Goal: Task Accomplishment & Management: Complete application form

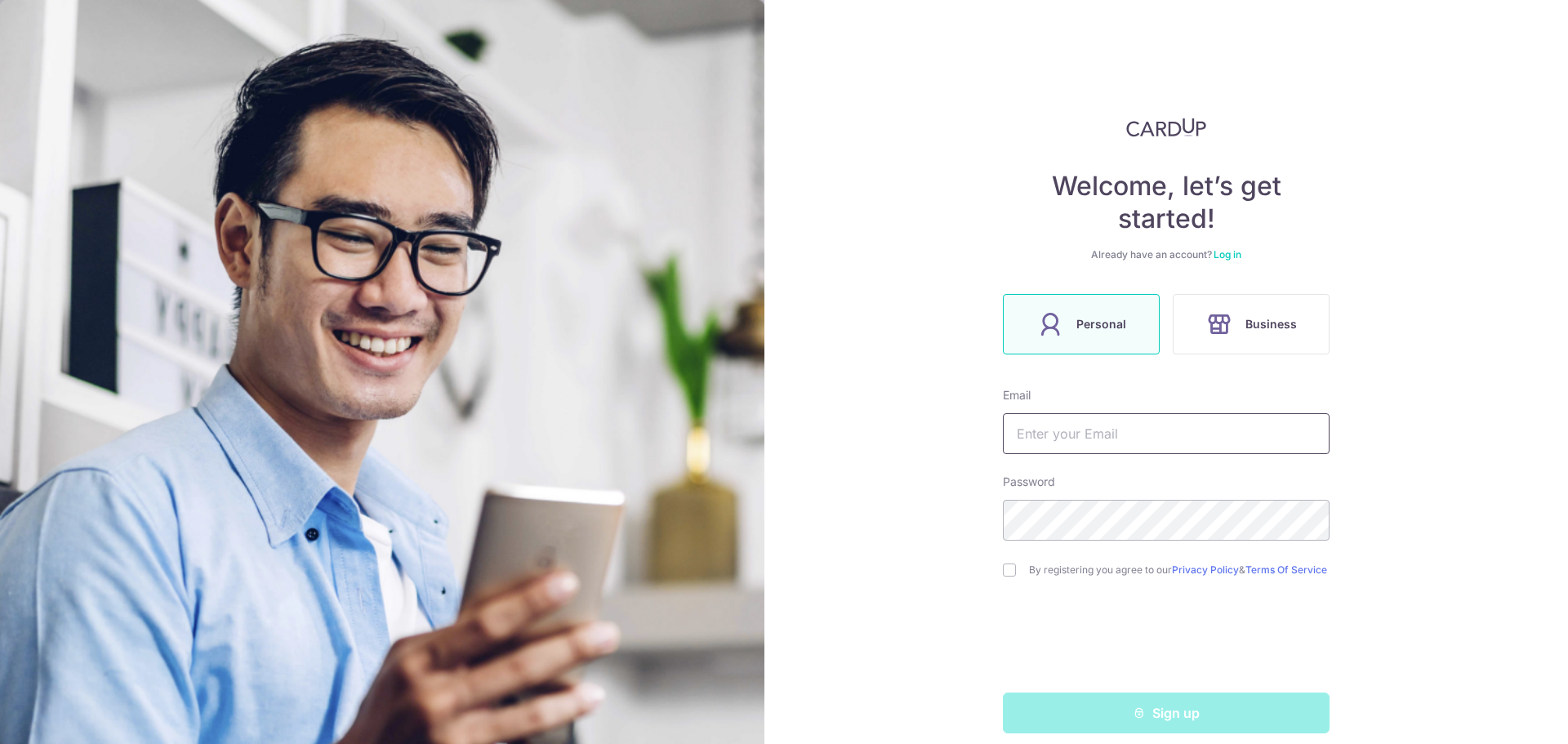
click at [1076, 444] on input "text" at bounding box center [1166, 433] width 327 height 41
type input "koupremium1022@gmail.com"
click at [1003, 577] on input "checkbox" at bounding box center [1010, 570] width 14 height 14
checkbox input "true"
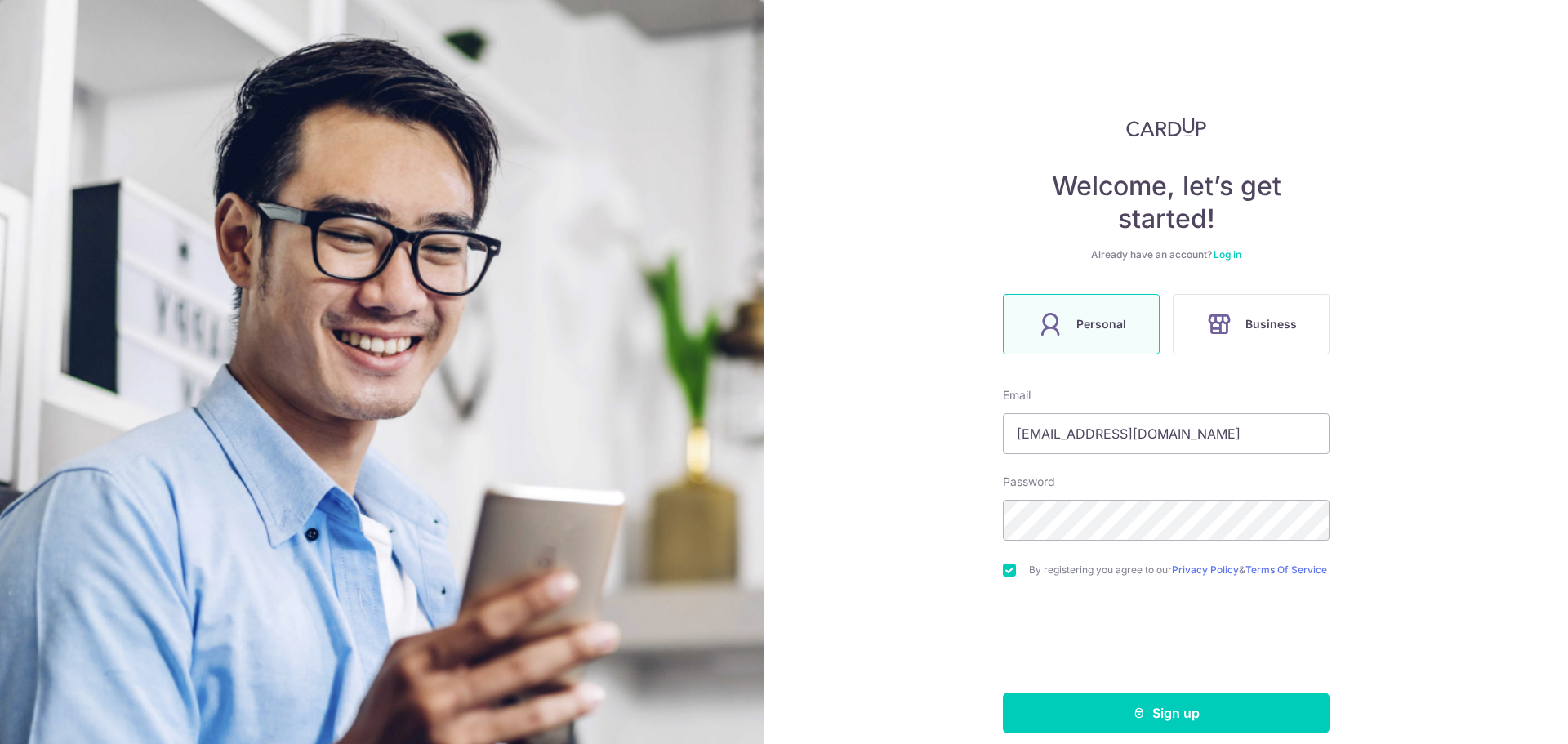
scroll to position [22, 0]
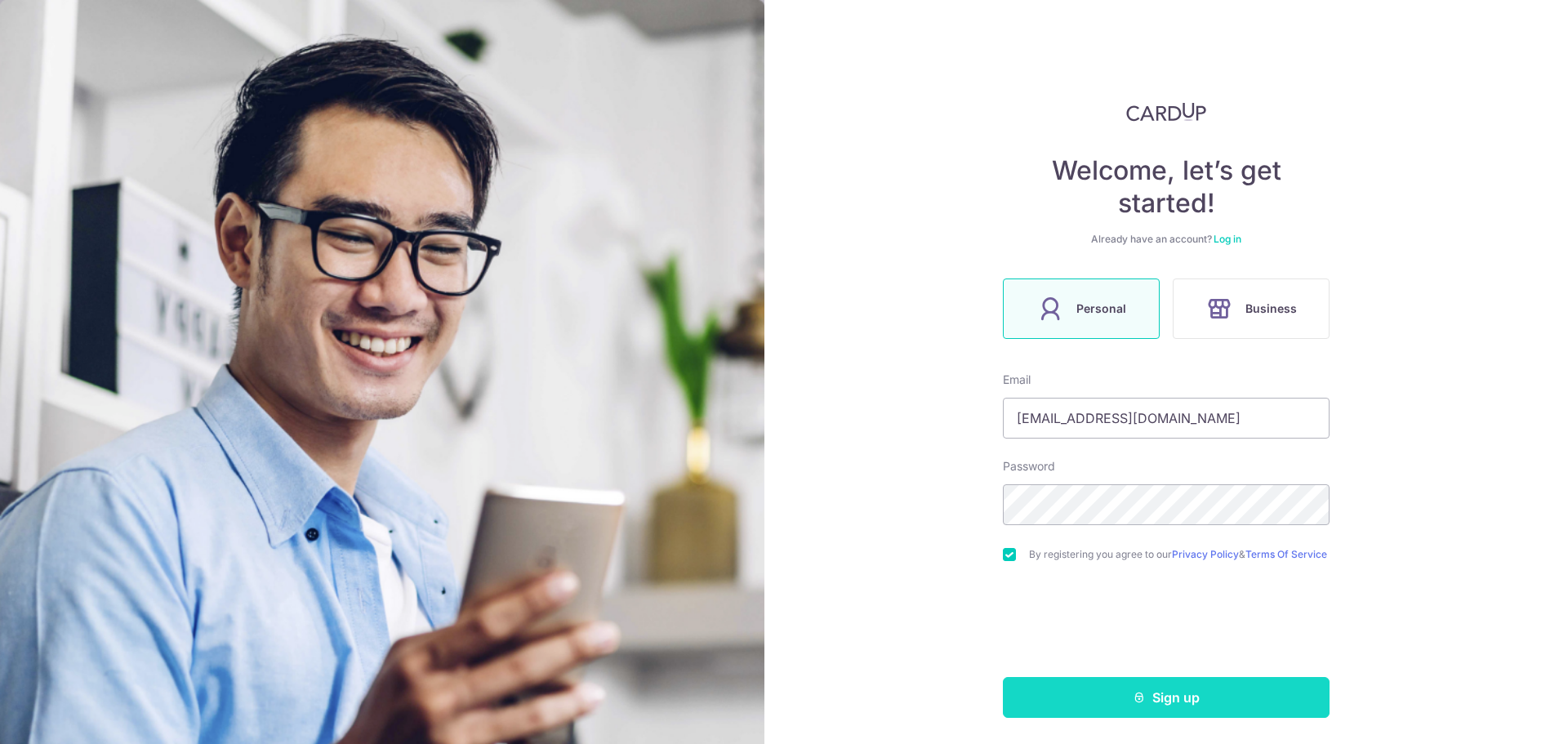
click at [1175, 698] on button "Sign up" at bounding box center [1166, 697] width 327 height 41
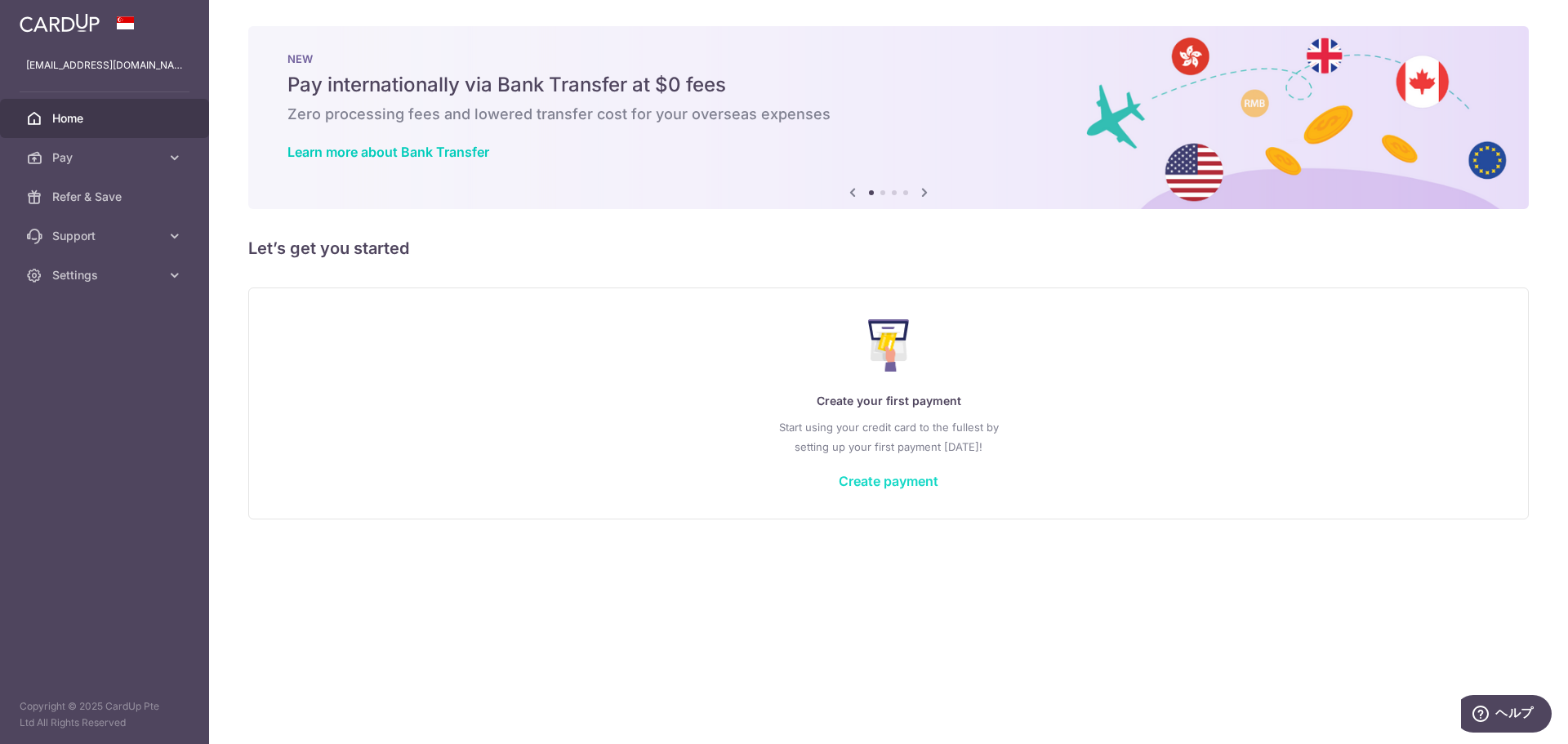
click at [861, 484] on link "Create payment" at bounding box center [889, 481] width 100 height 16
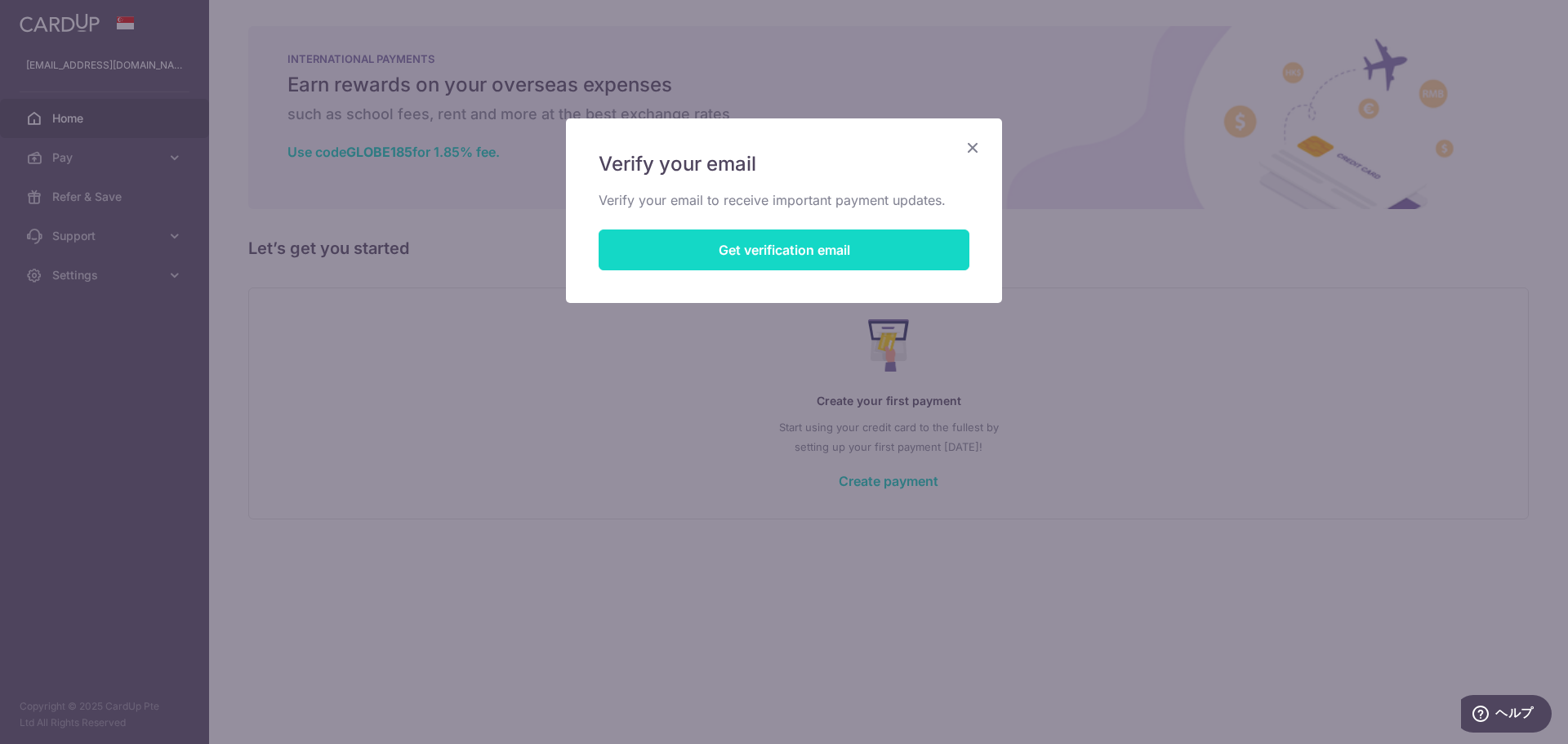
click at [798, 250] on button "Get verification email" at bounding box center [783, 250] width 371 height 41
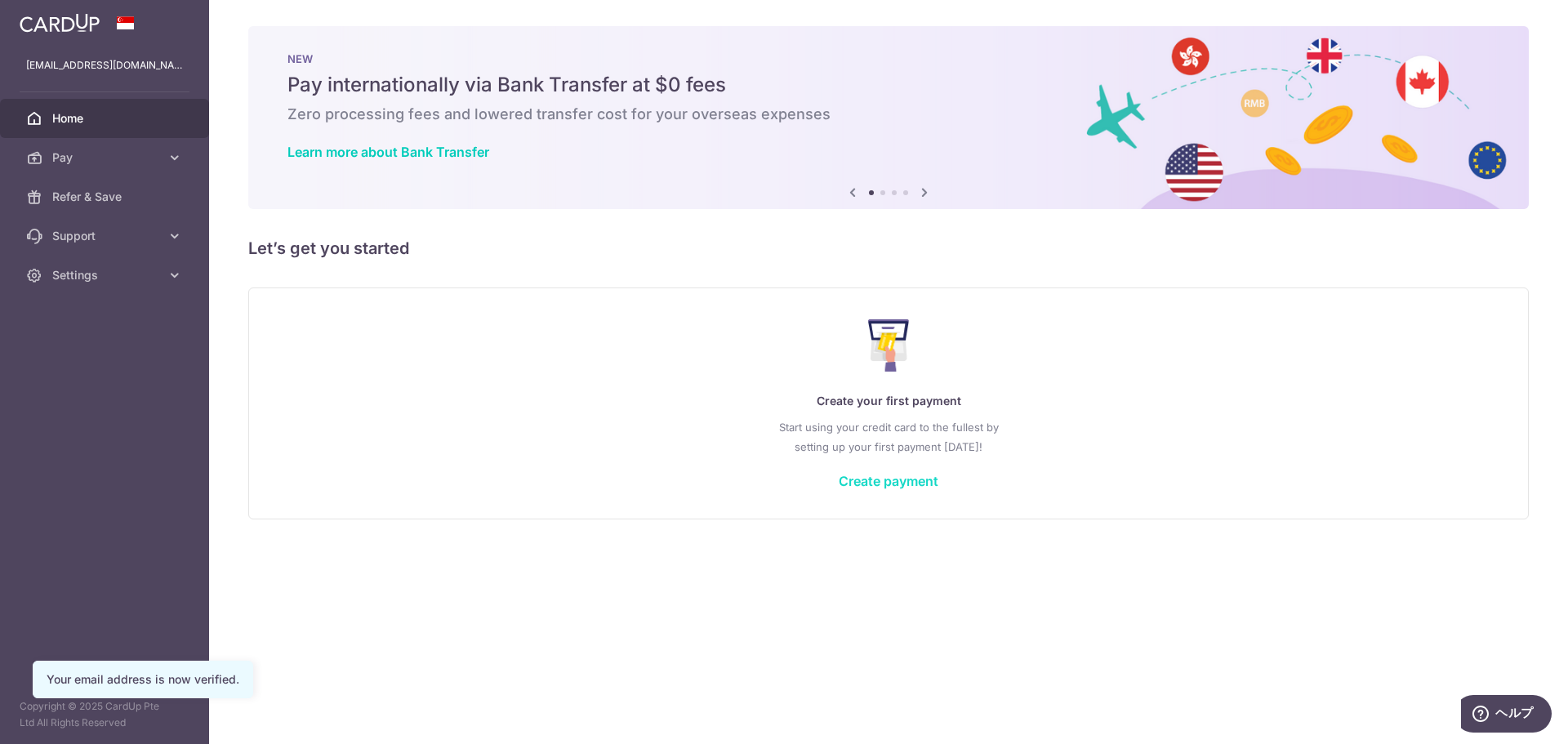
click at [889, 488] on link "Create payment" at bounding box center [889, 481] width 100 height 16
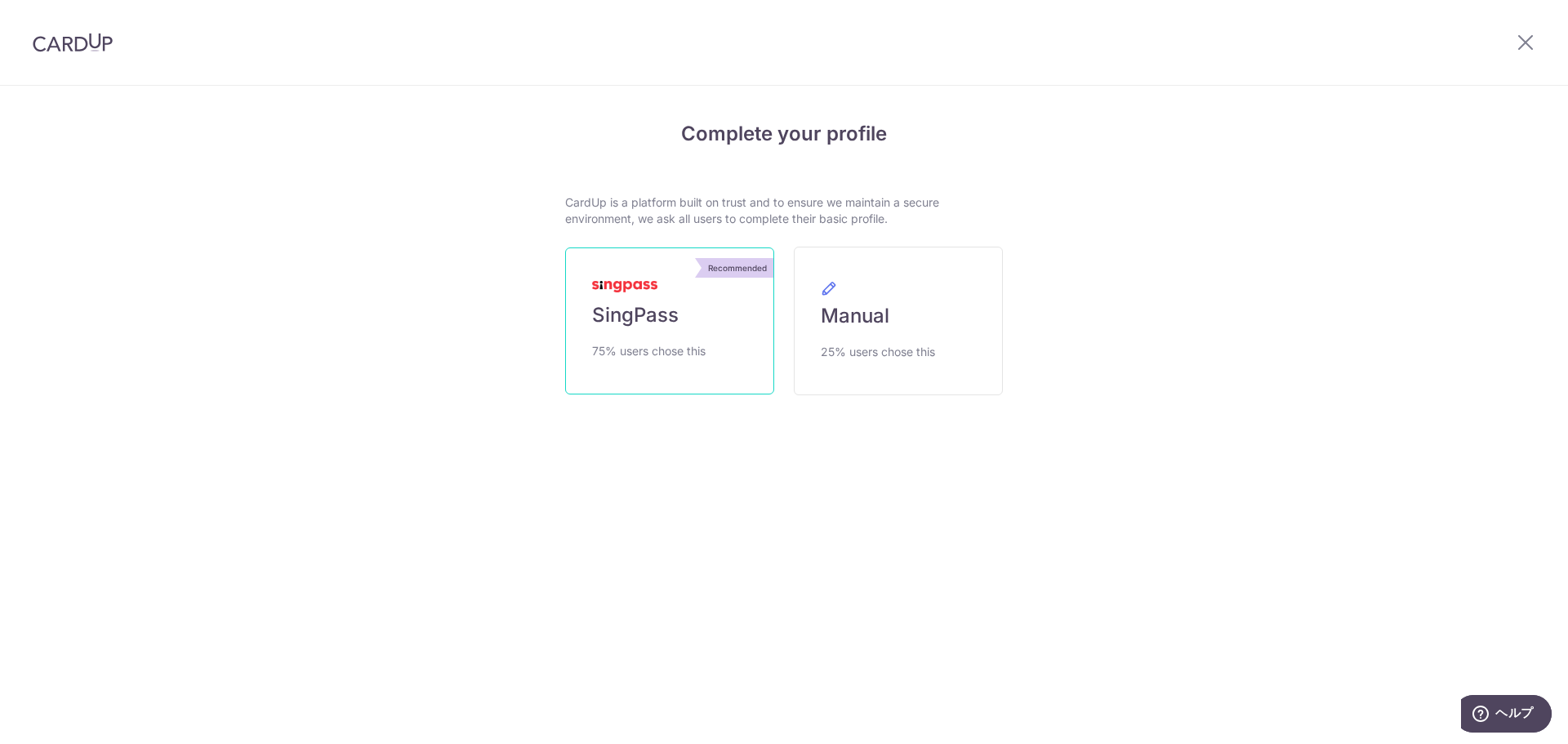
click at [708, 361] on link "Recommended SingPass 75% users chose this" at bounding box center [670, 321] width 209 height 147
click at [902, 341] on link "Manual 25% users chose this" at bounding box center [898, 321] width 209 height 149
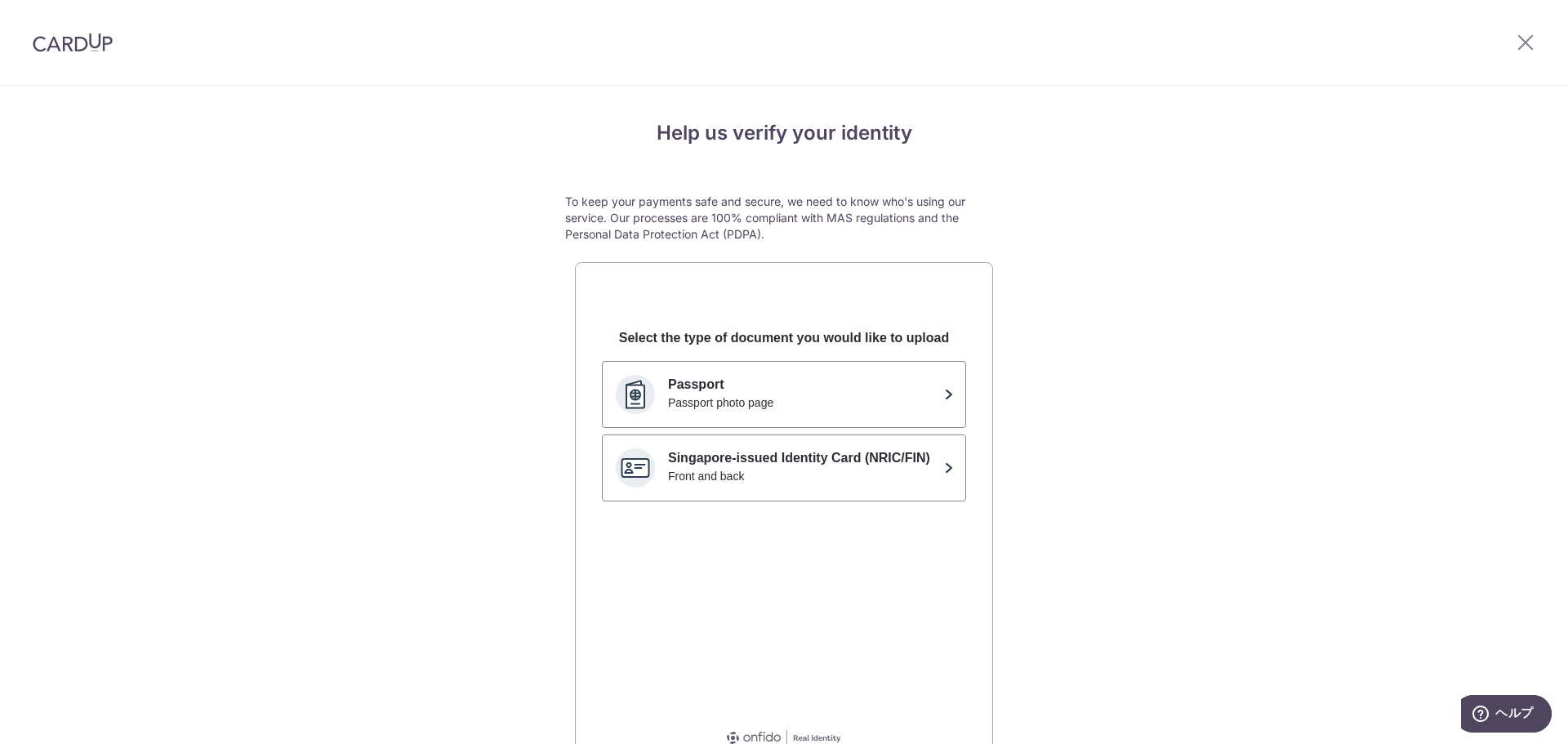
scroll to position [85, 0]
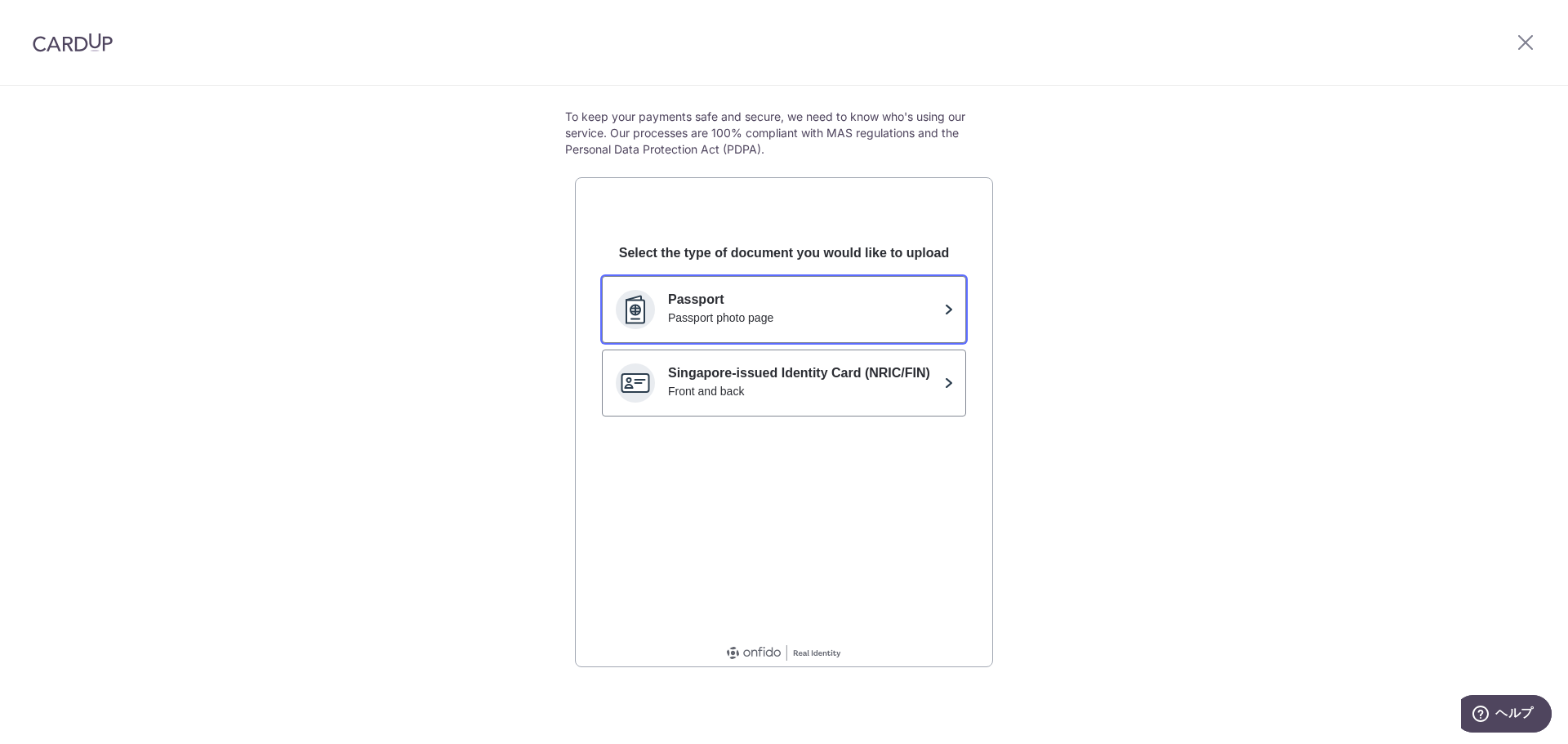
click at [922, 305] on p "Passport" at bounding box center [802, 300] width 269 height 19
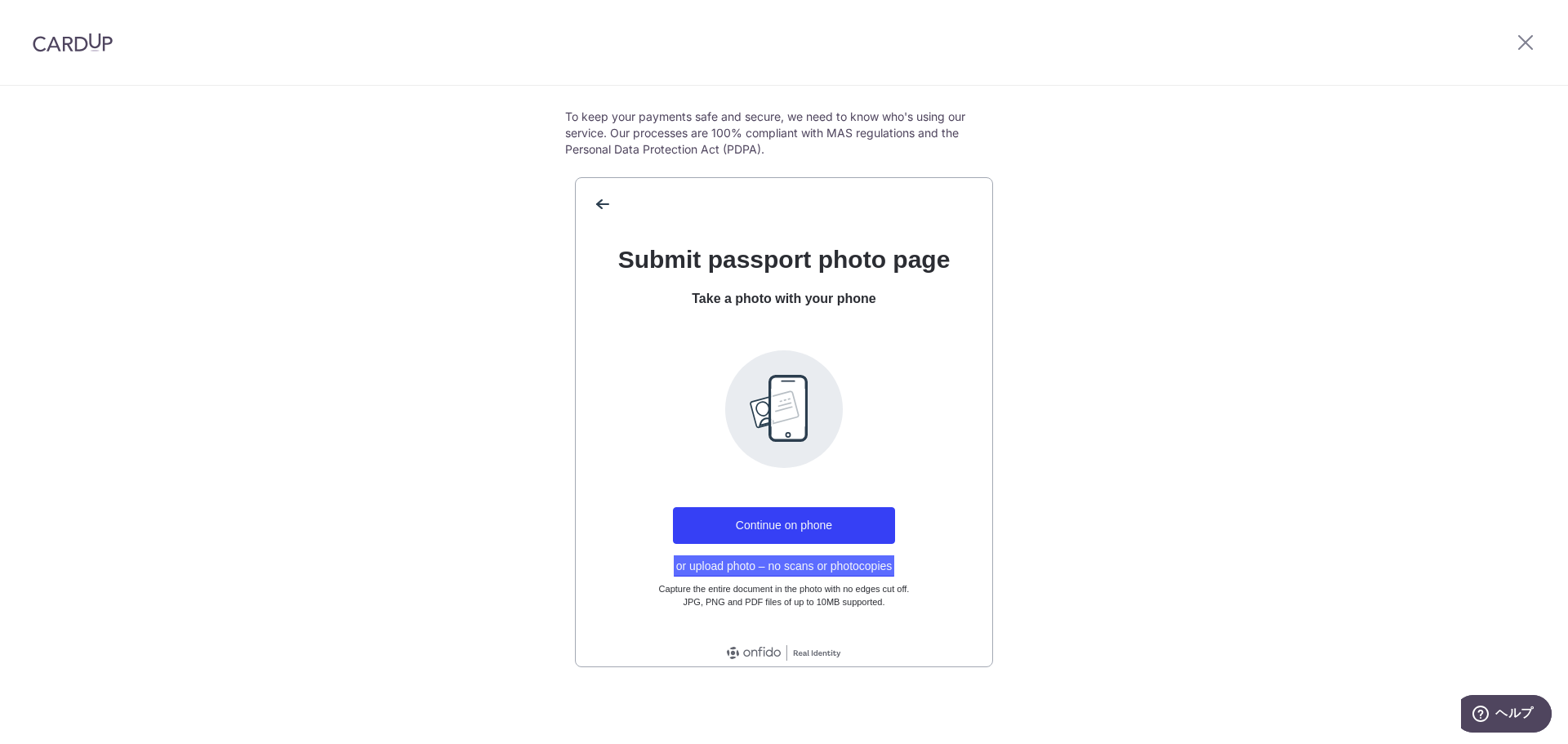
click at [808, 563] on button "or upload photo – no scans or photocopies" at bounding box center [784, 566] width 222 height 21
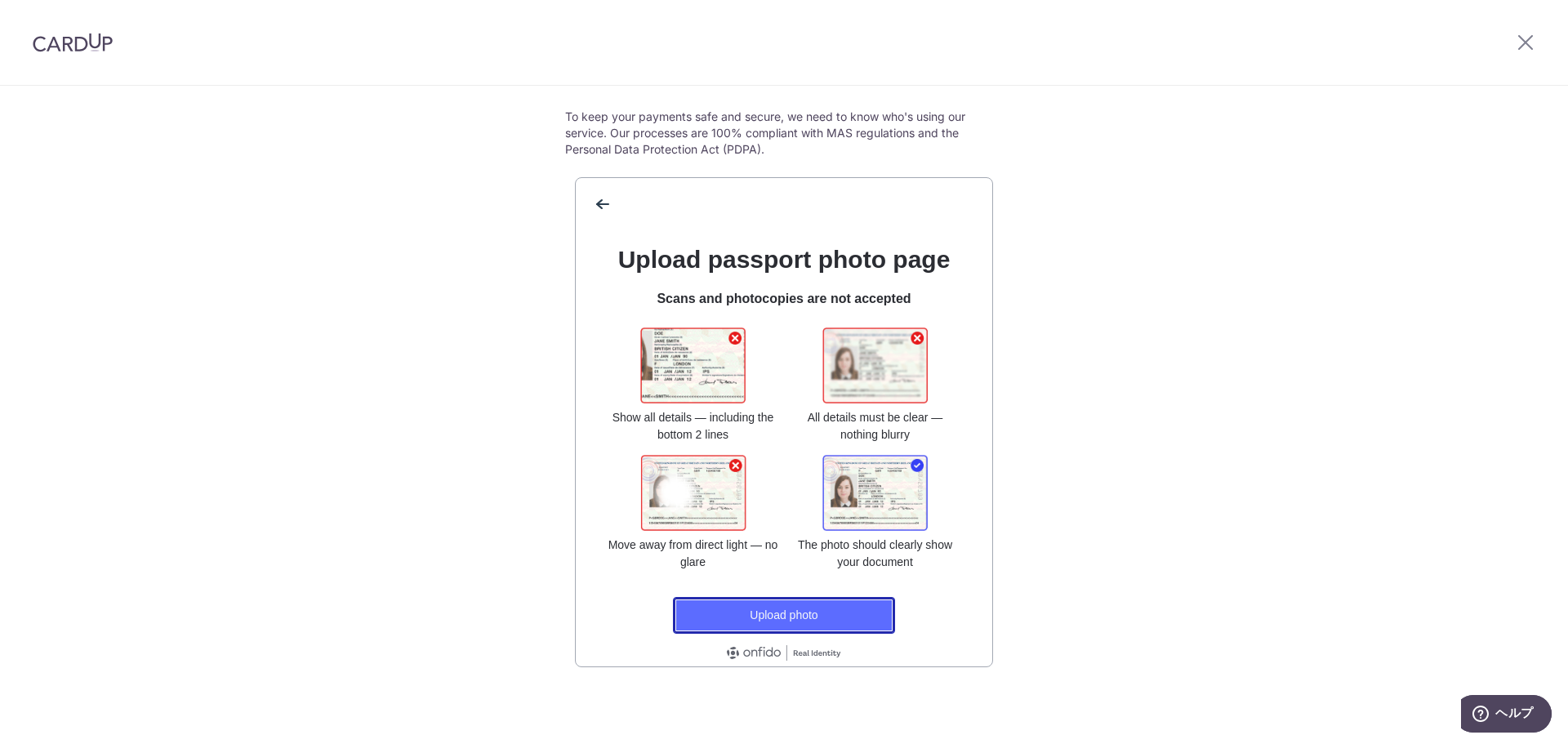
click at [780, 621] on button "Upload photo" at bounding box center [784, 615] width 223 height 37
click at [1191, 212] on div "Help us verify your identity To keep your payments safe and secure, we need to …" at bounding box center [784, 372] width 1568 height 743
click at [599, 201] on span "back" at bounding box center [601, 203] width 26 height 26
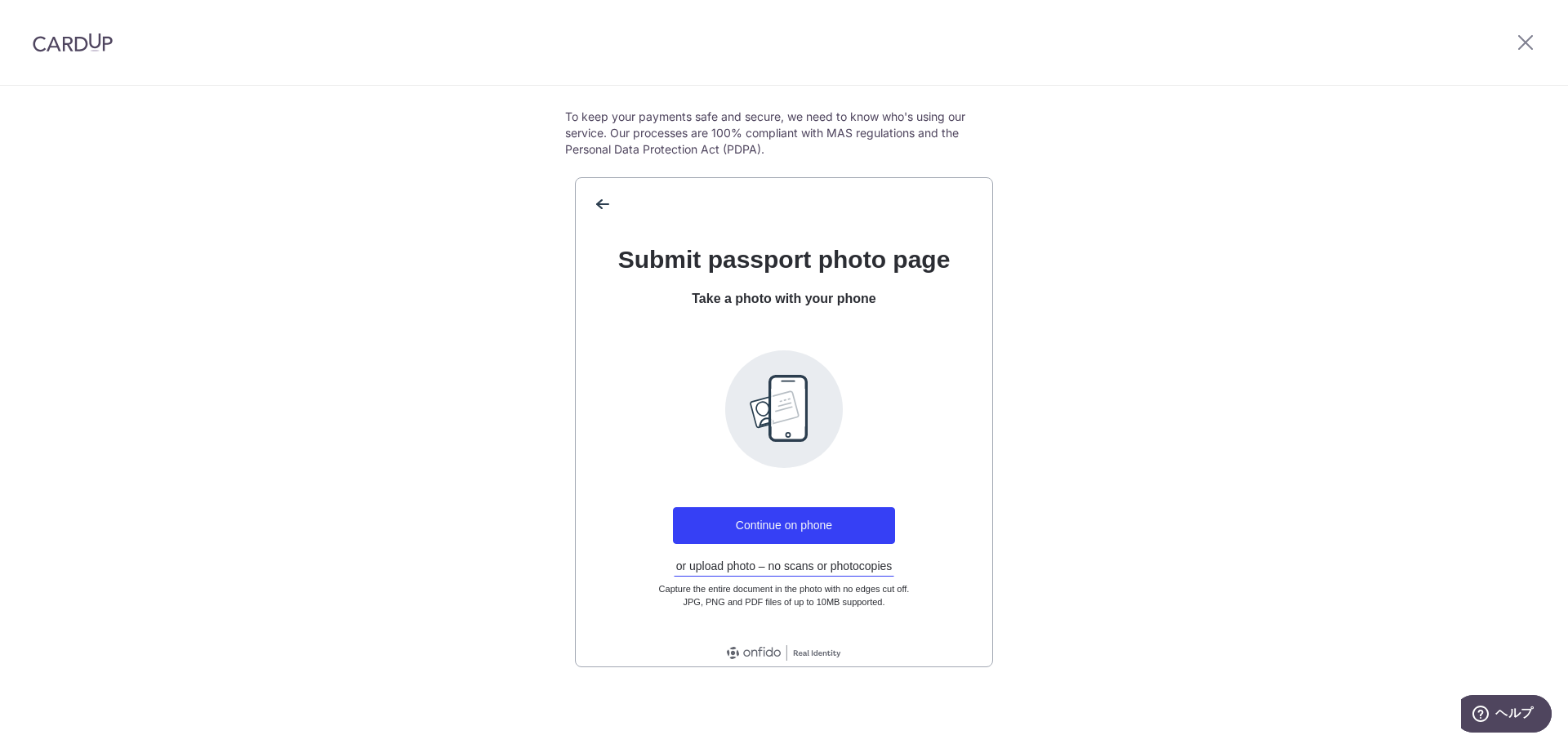
click at [1292, 272] on div "Help us verify your identity To keep your payments safe and secure, we need to …" at bounding box center [784, 372] width 1568 height 743
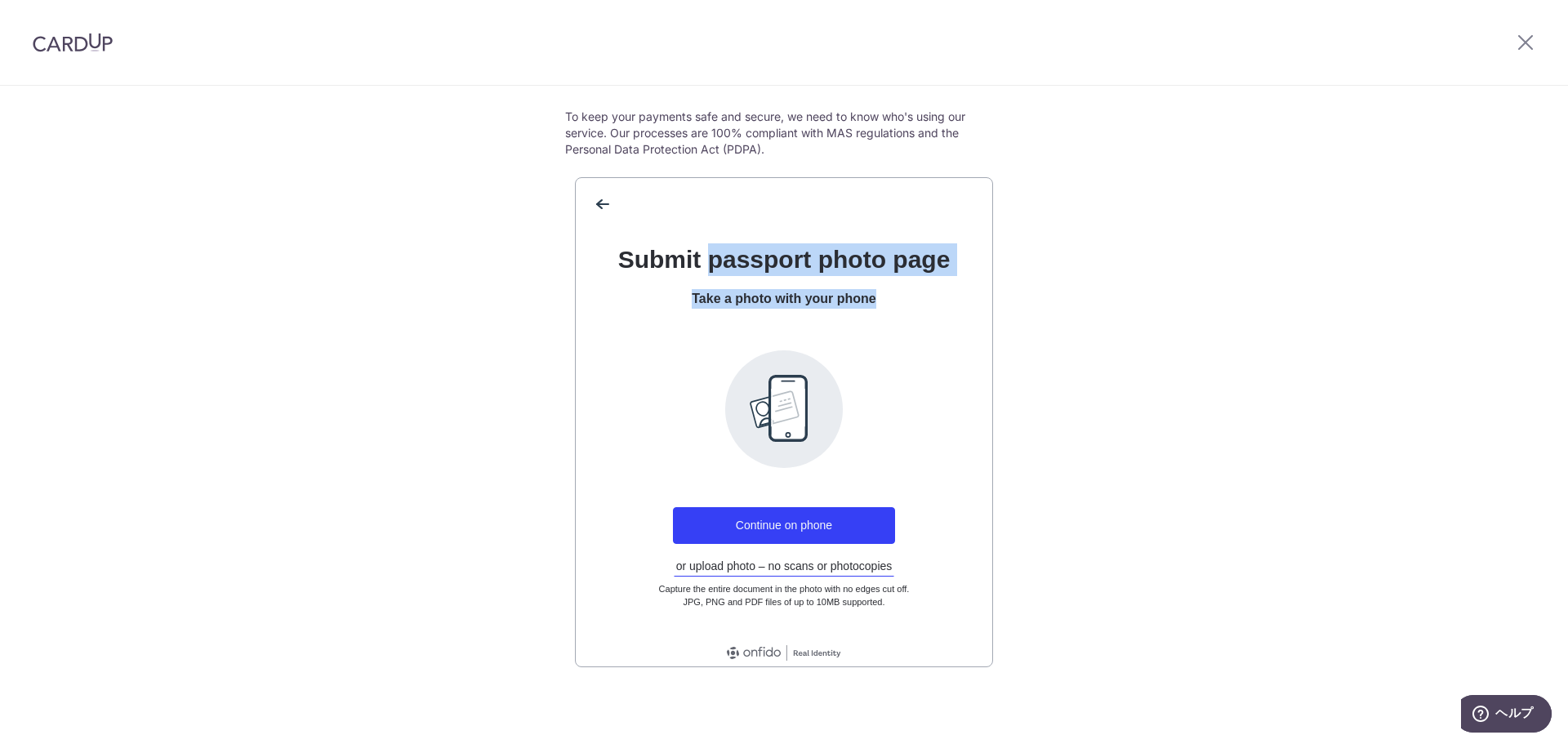
drag, startPoint x: 704, startPoint y: 275, endPoint x: 896, endPoint y: 281, distance: 192.1
click at [896, 281] on div "Submit passport photo page Take a photo with your phone" at bounding box center [784, 276] width 364 height 66
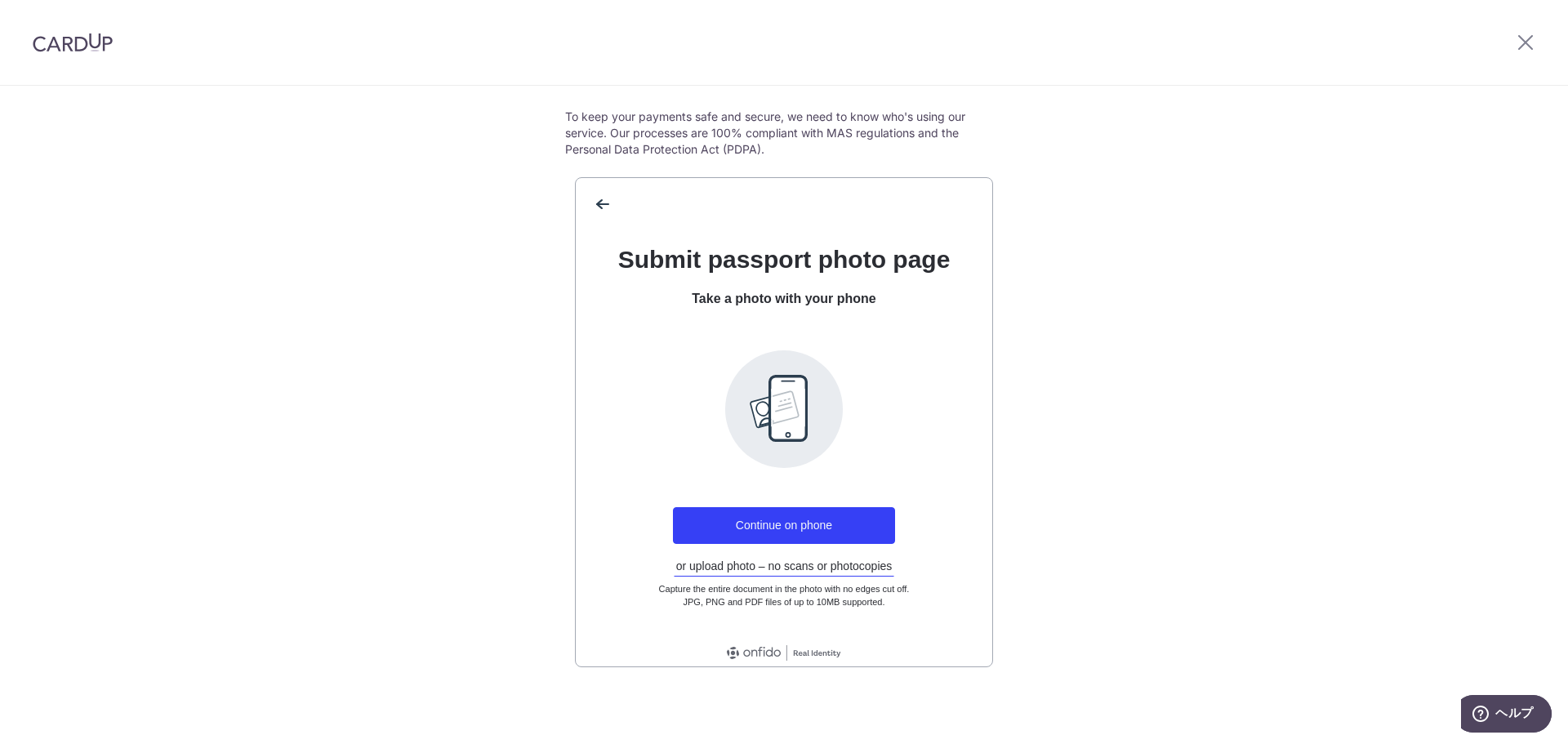
click at [1137, 356] on div "Help us verify your identity To keep your payments safe and secure, we need to …" at bounding box center [784, 372] width 1568 height 743
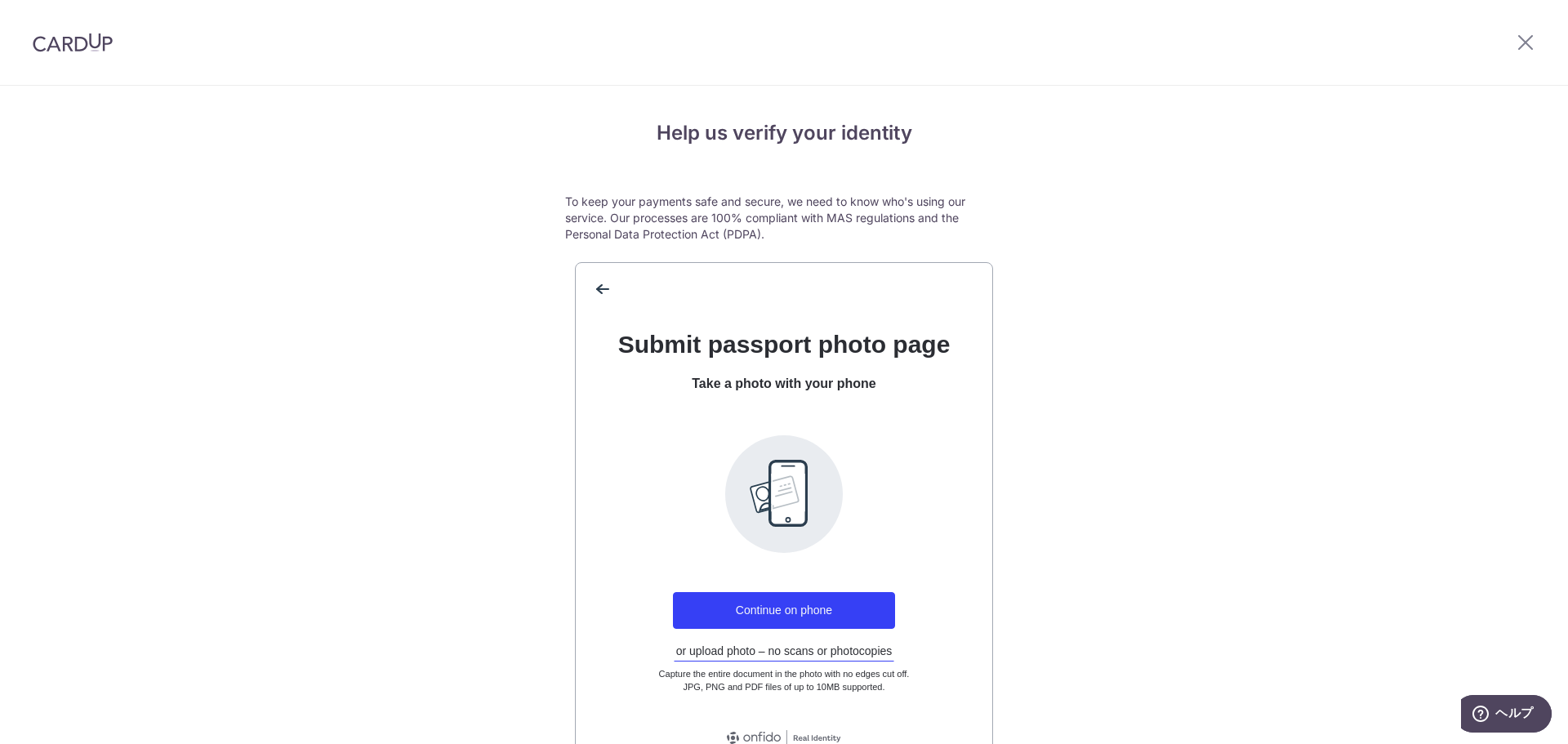
click at [581, 284] on div "back" at bounding box center [784, 283] width 416 height 40
click at [603, 290] on span "back" at bounding box center [601, 288] width 26 height 26
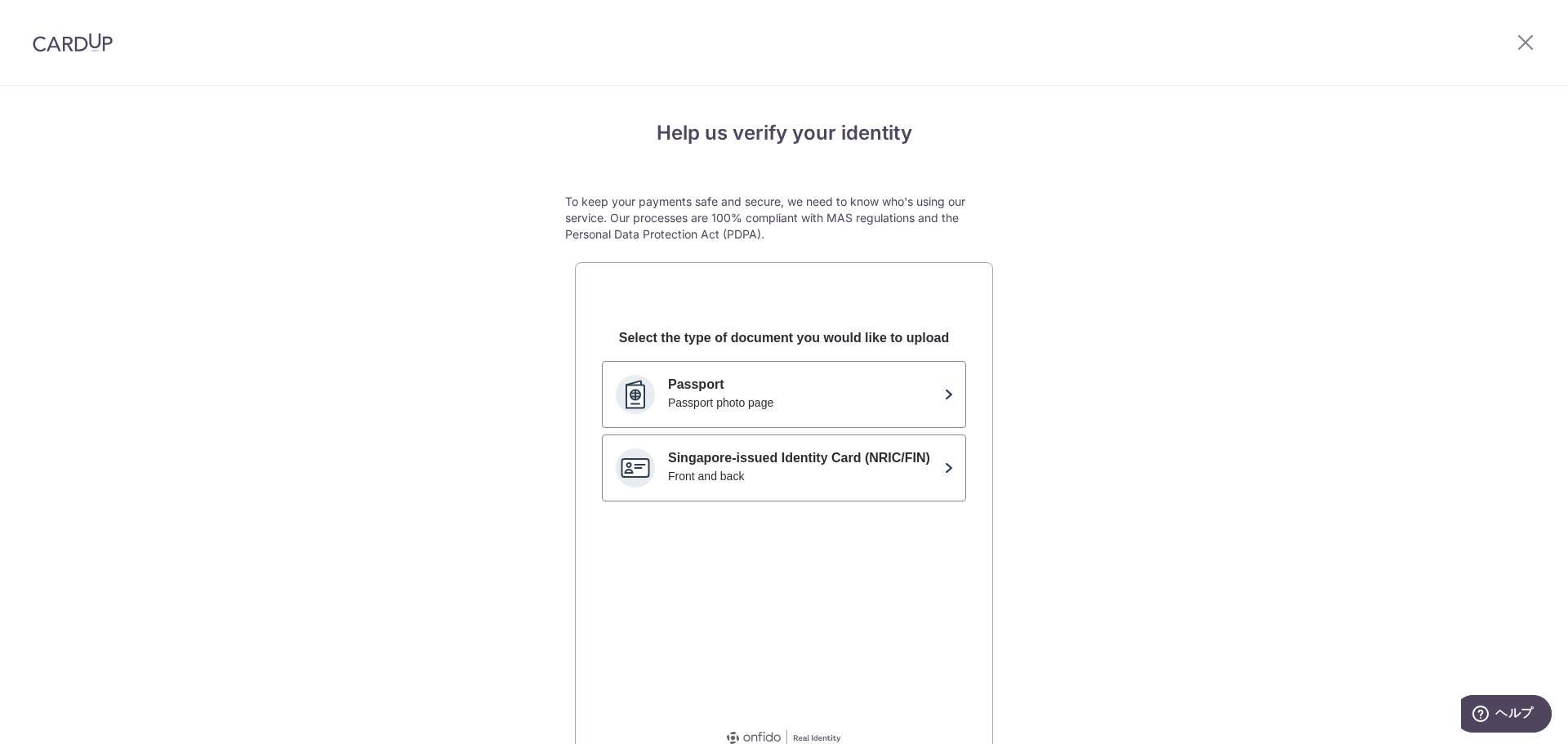
click at [1178, 213] on div "Help us verify your identity To keep your payments safe and secure, we need to …" at bounding box center [784, 458] width 1568 height 743
click at [641, 223] on p "To keep your payments safe and secure, we need to know who's using our service.…" at bounding box center [784, 218] width 437 height 49
